Goal: Task Accomplishment & Management: Manage account settings

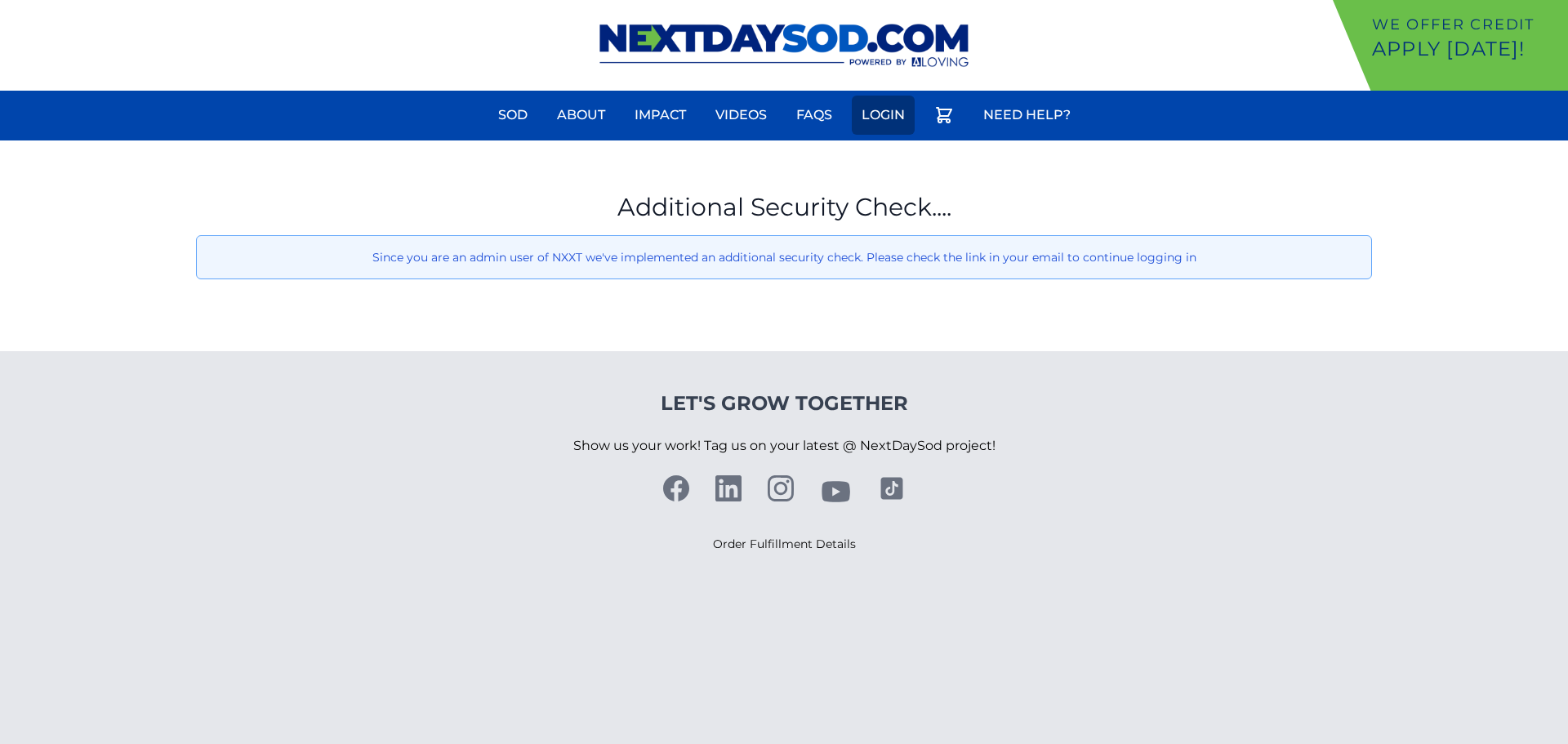
click at [891, 115] on link "Login" at bounding box center [883, 115] width 63 height 39
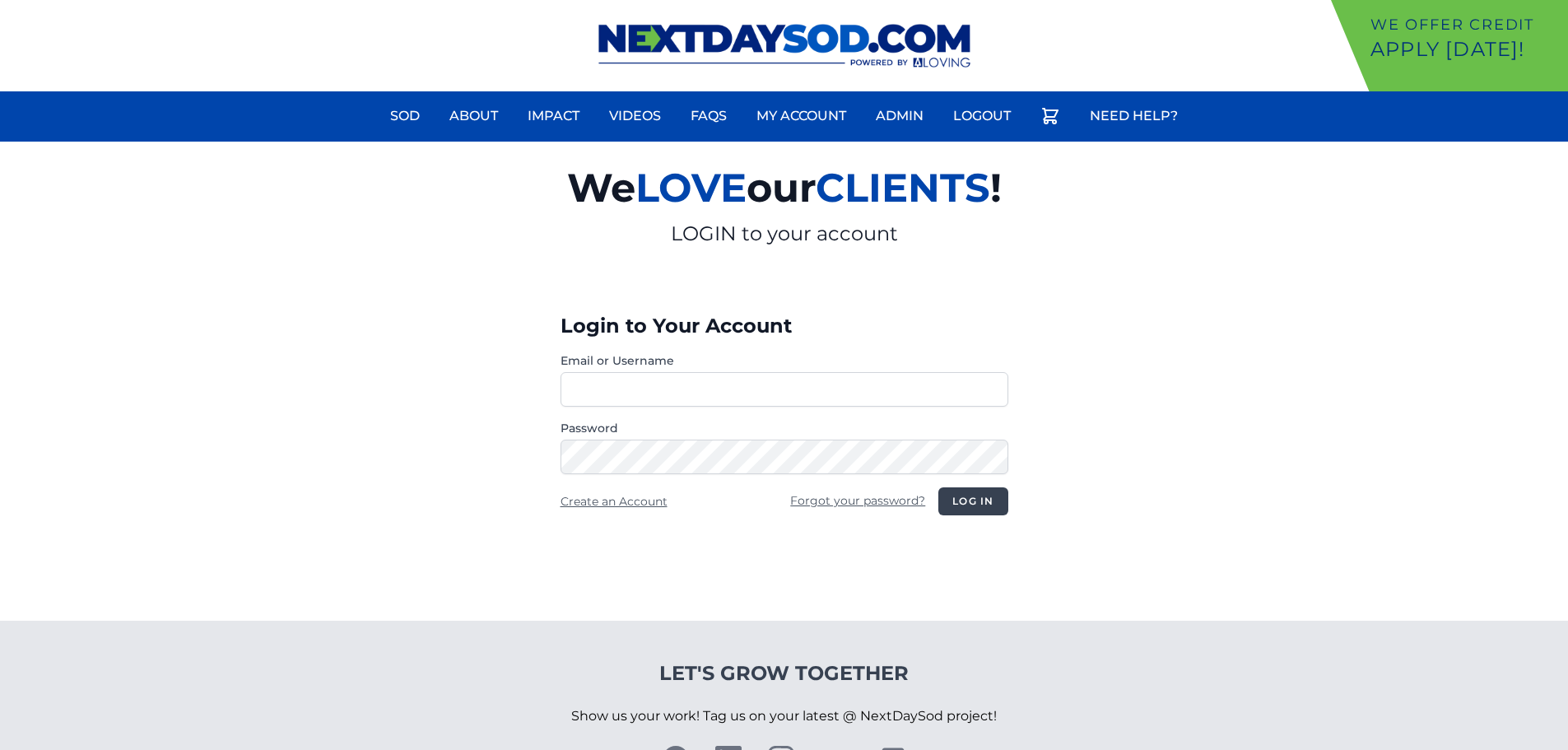
type input "**********"
click at [979, 497] on button "Log in" at bounding box center [973, 501] width 69 height 28
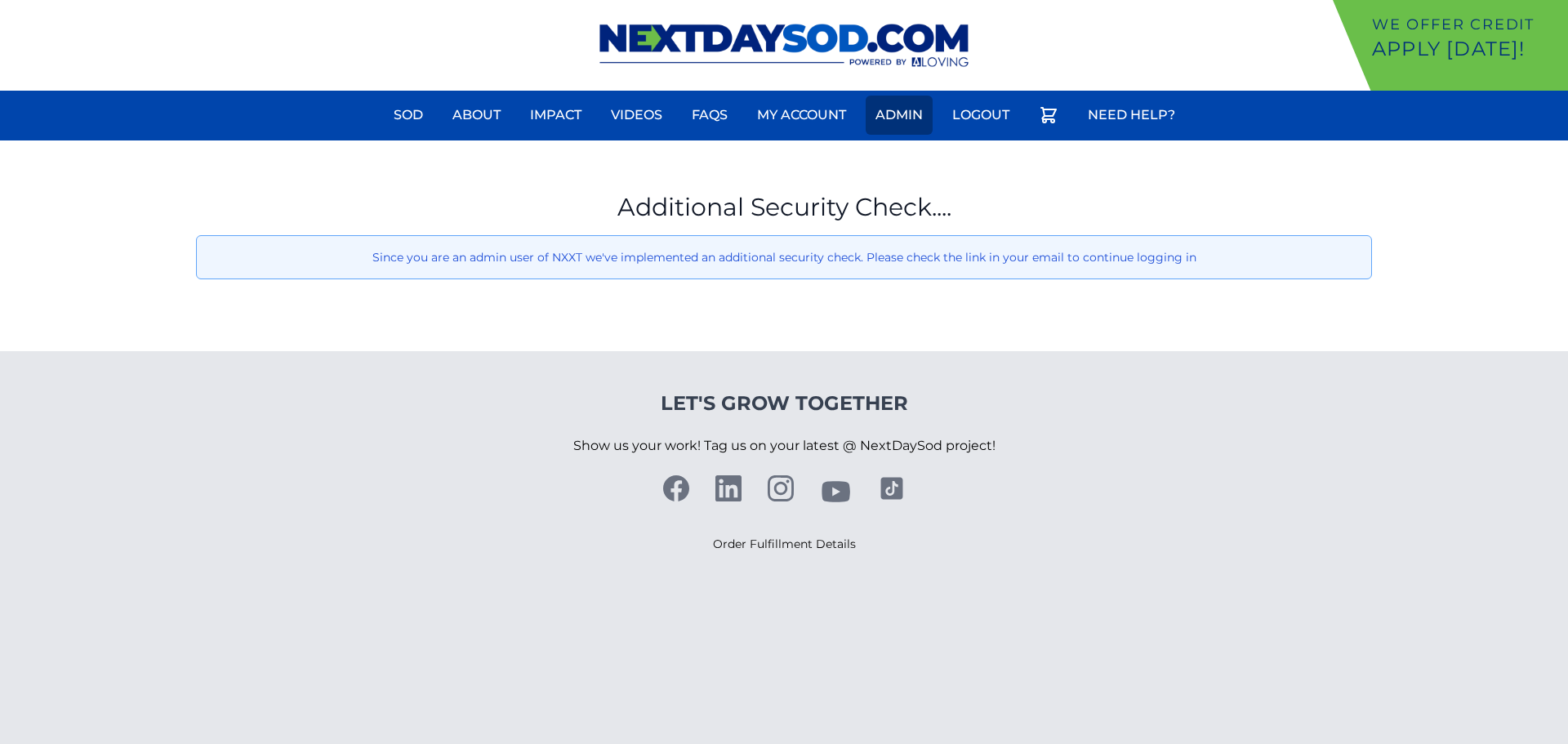
click at [896, 108] on link "Admin" at bounding box center [899, 115] width 67 height 39
